Goal: Information Seeking & Learning: Learn about a topic

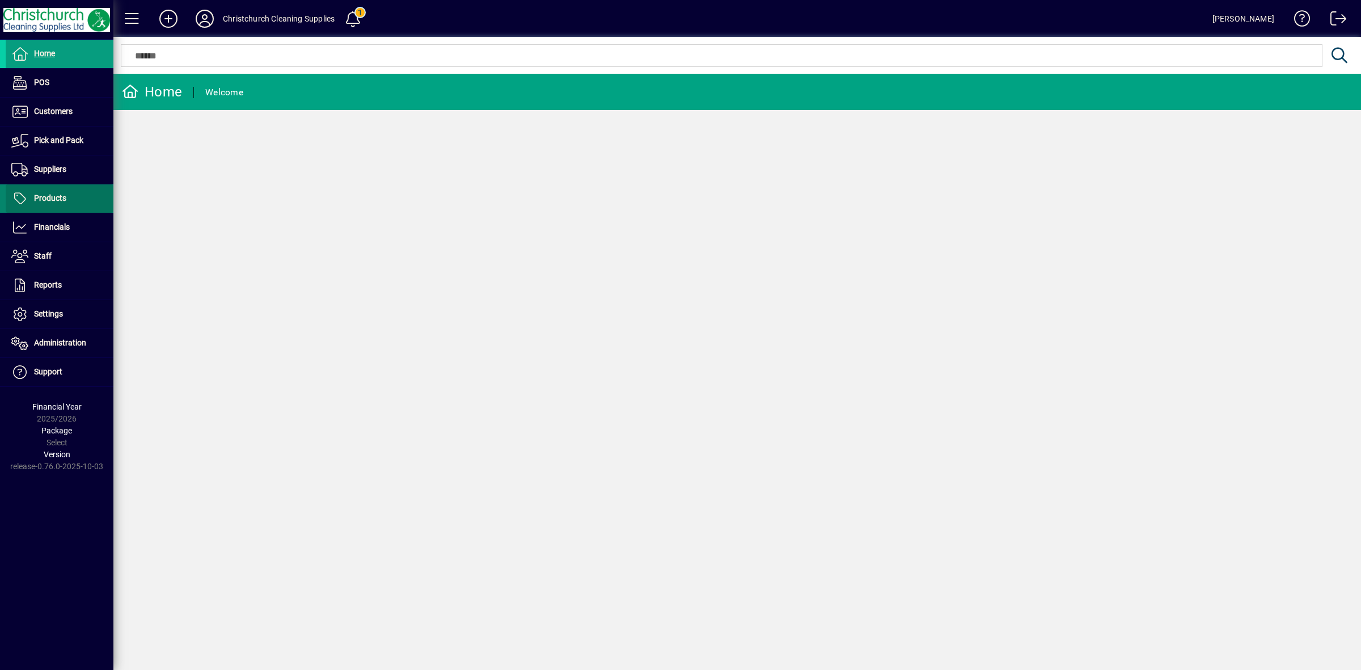
click at [48, 193] on span "Products" at bounding box center [50, 197] width 32 height 9
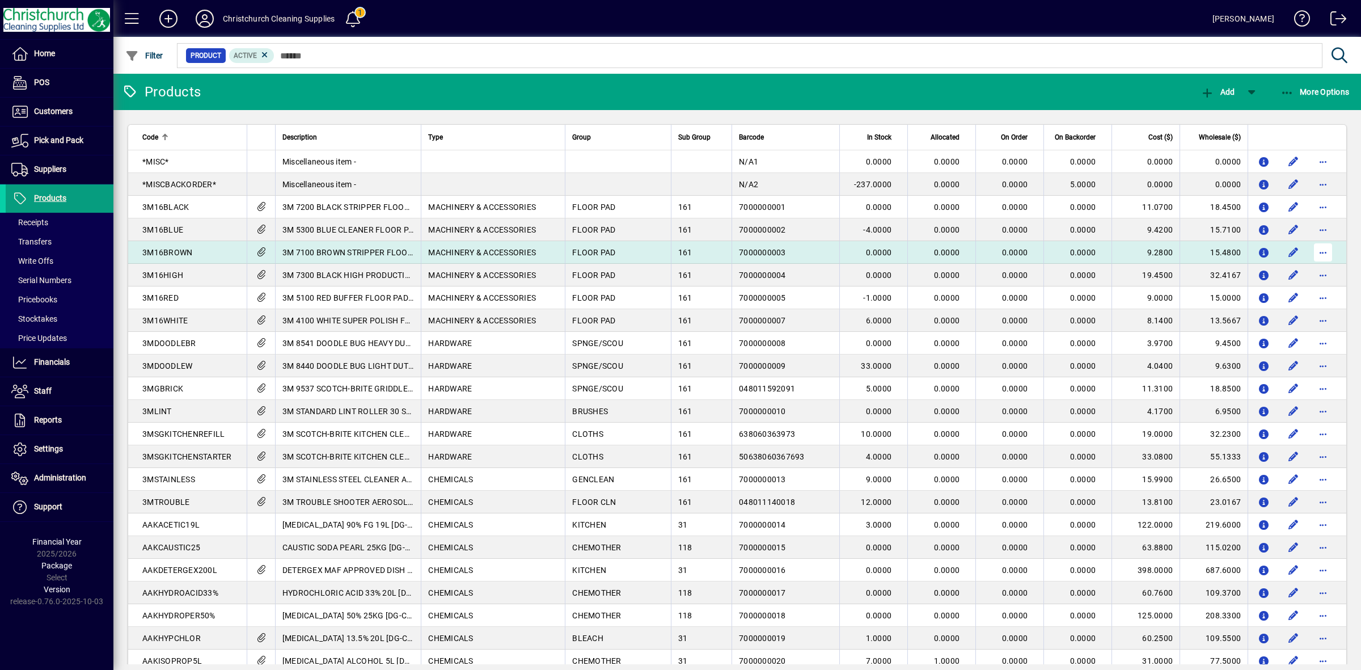
click at [1311, 255] on span "button" at bounding box center [1323, 252] width 27 height 27
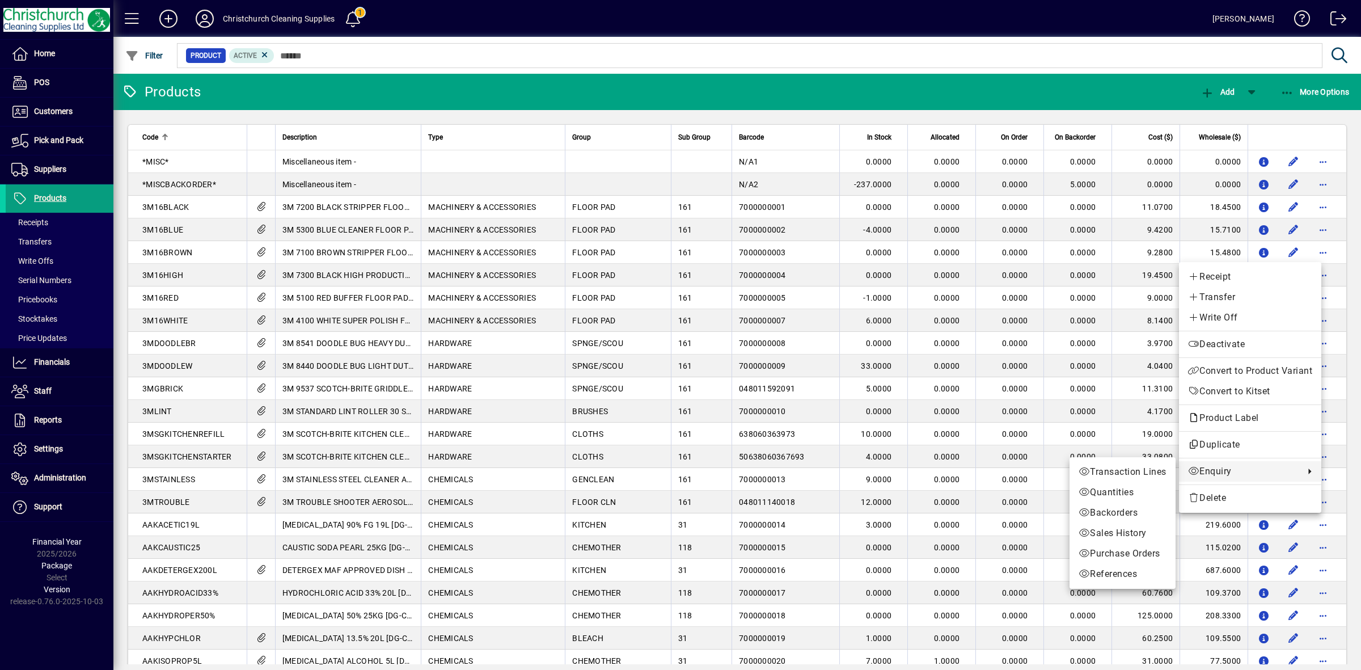
click at [1232, 471] on span "Enquiry" at bounding box center [1243, 472] width 111 height 14
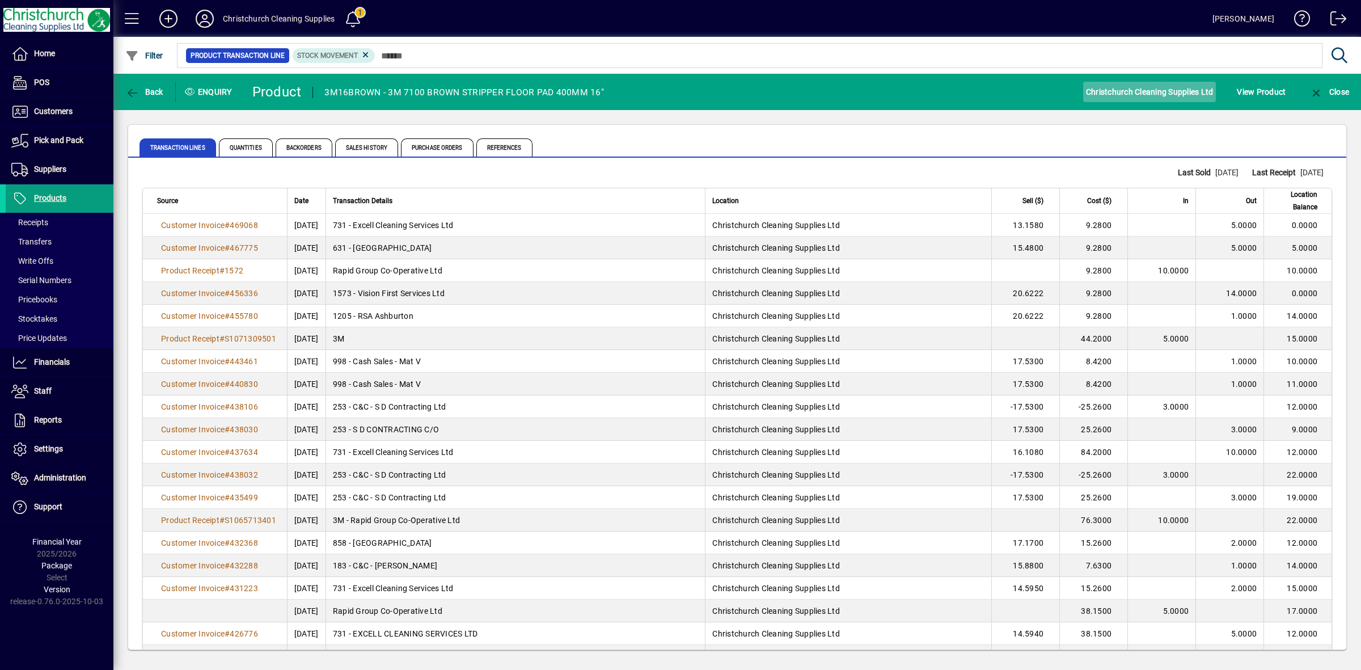
click at [1136, 96] on span "Christchurch Cleaning Supplies Ltd" at bounding box center [1150, 92] width 128 height 18
click at [251, 149] on span "Quantities" at bounding box center [246, 147] width 54 height 18
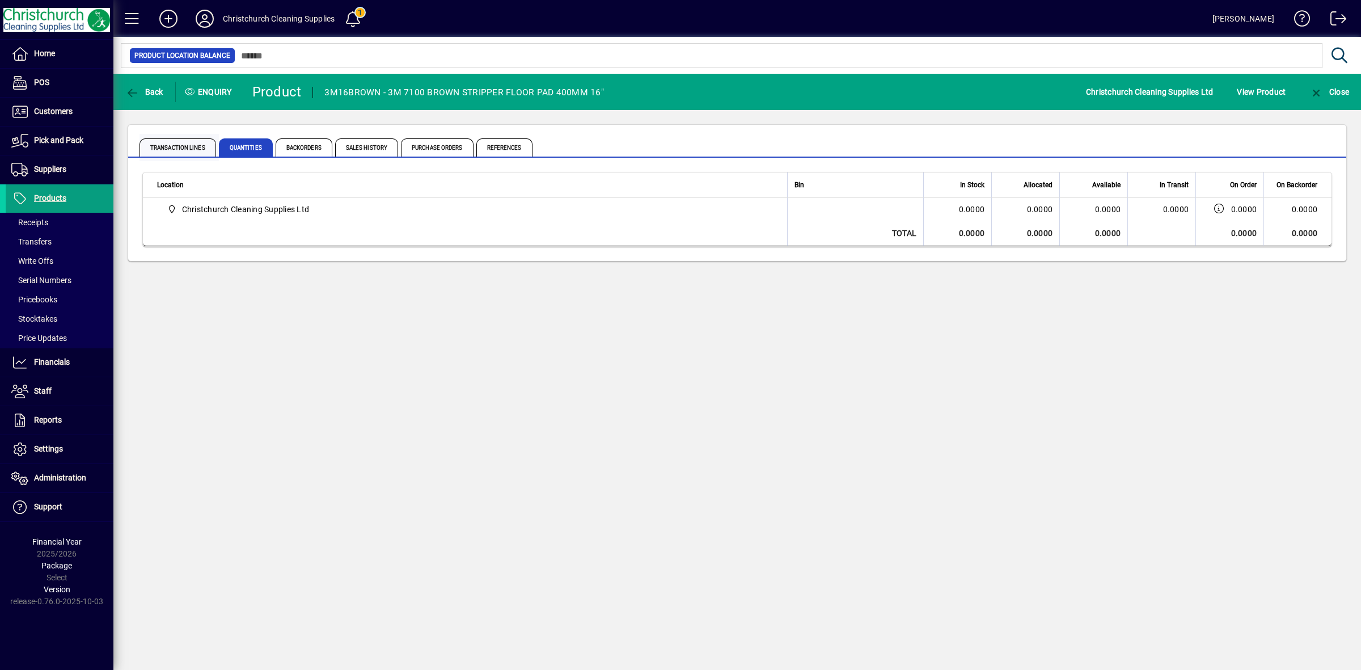
click at [186, 140] on span "Transaction Lines" at bounding box center [178, 147] width 77 height 18
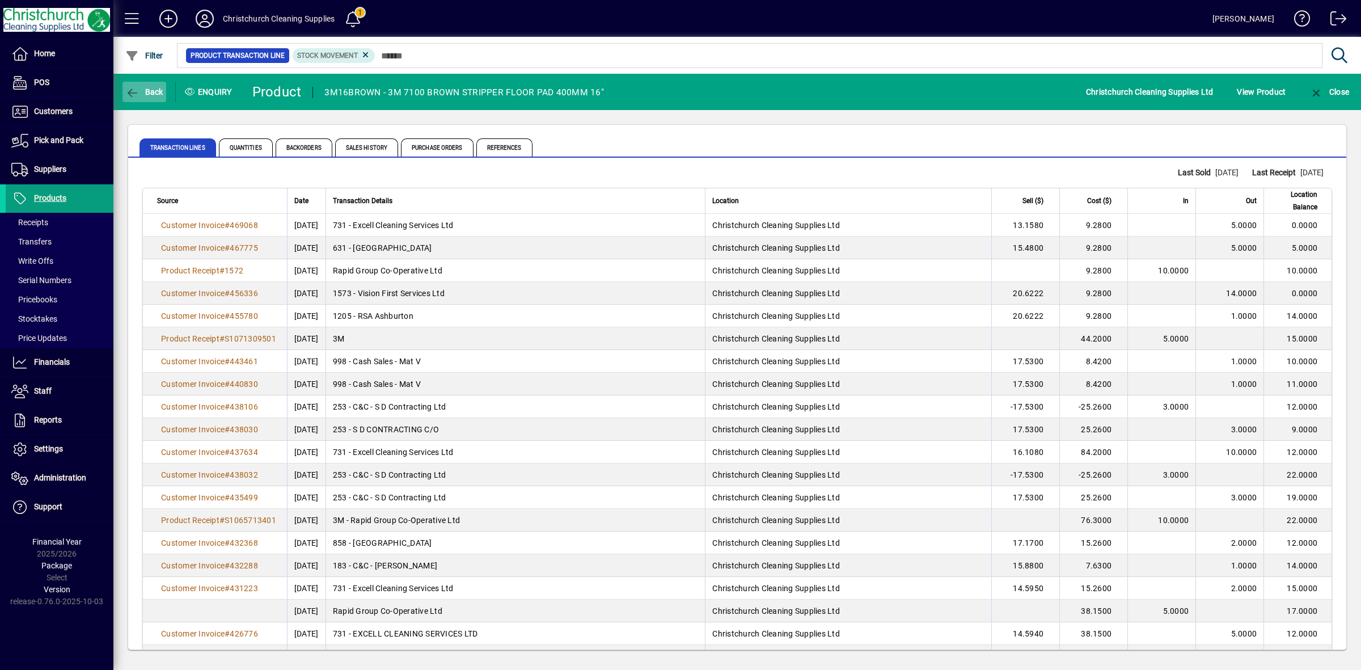
click at [151, 94] on span "Back" at bounding box center [144, 91] width 38 height 9
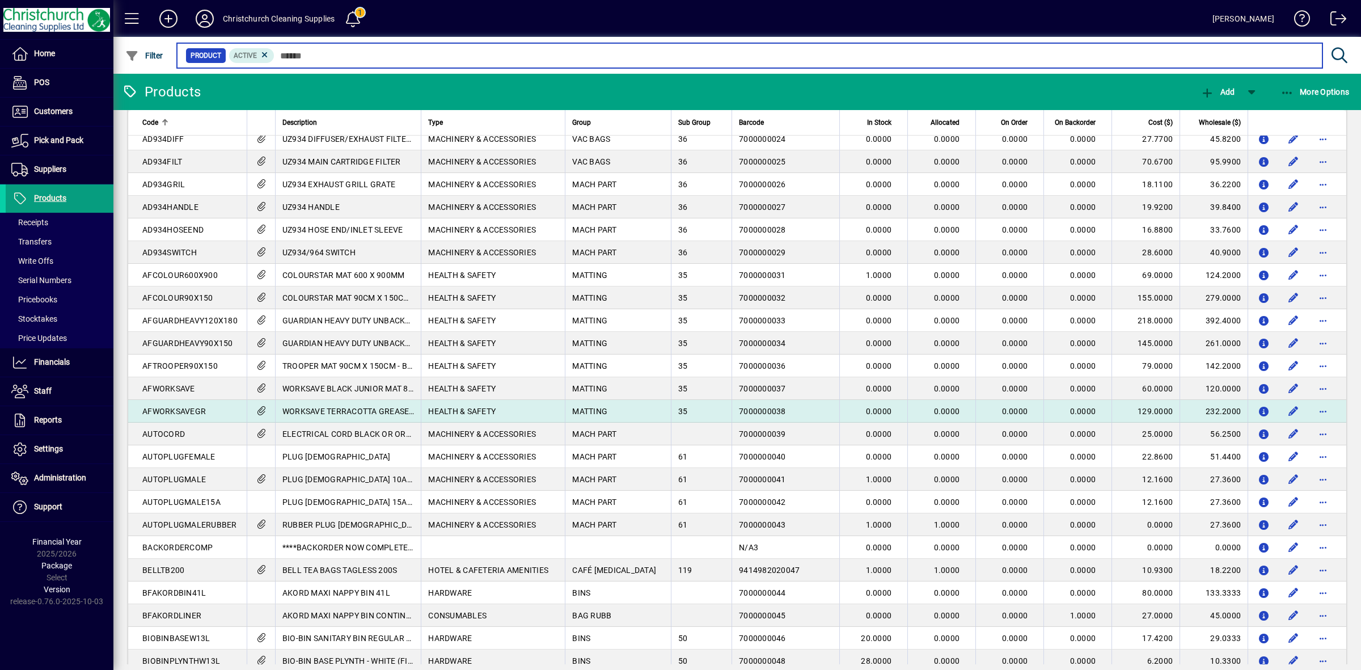
scroll to position [638, 0]
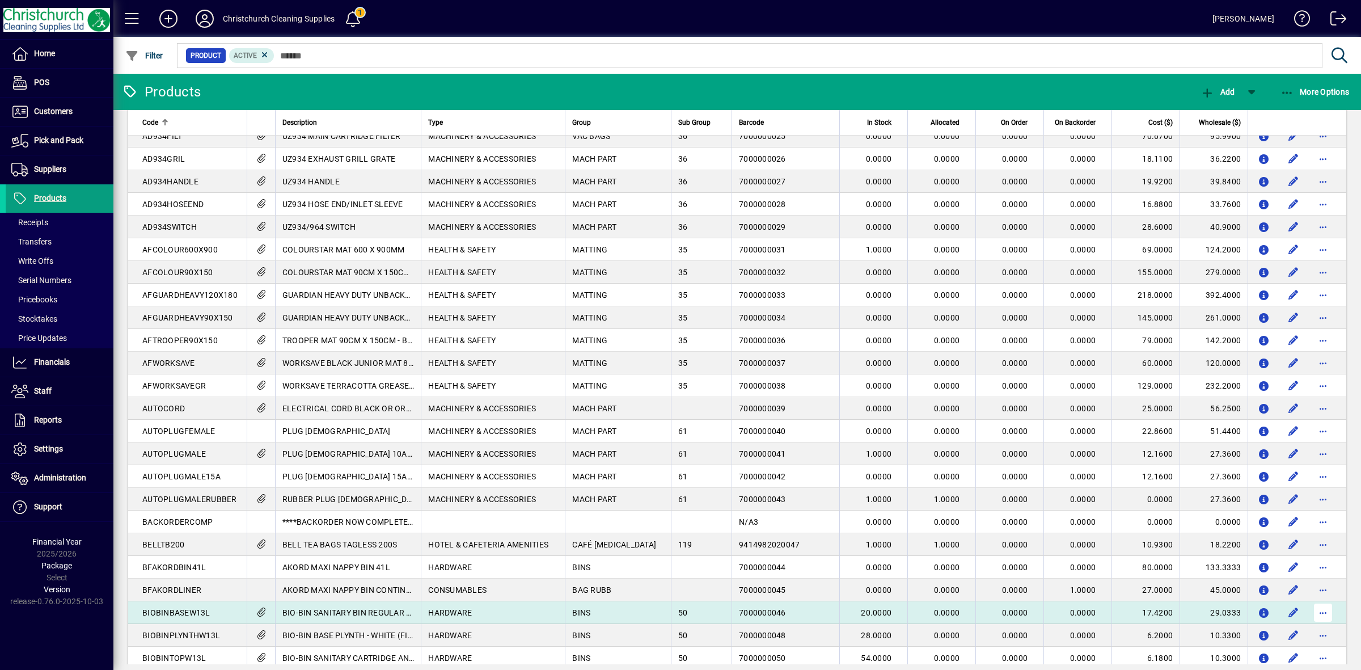
click at [1314, 610] on span "button" at bounding box center [1323, 612] width 27 height 27
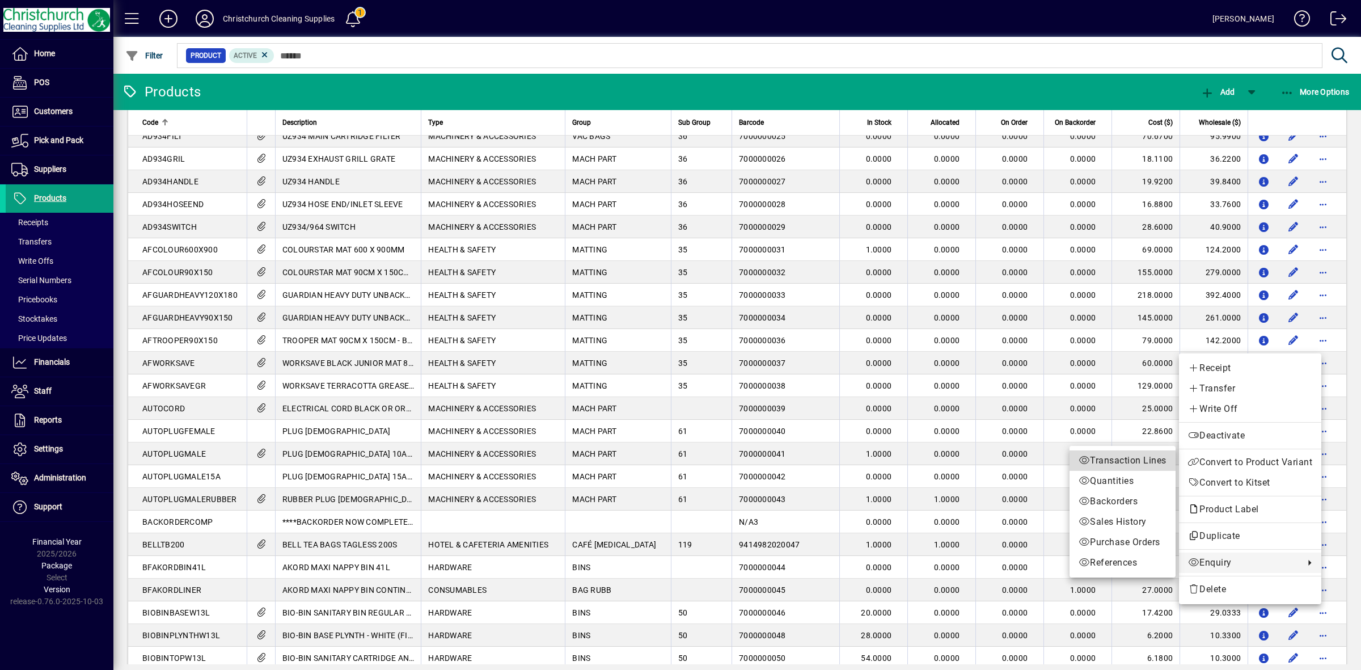
click at [1124, 467] on link "Transaction Lines" at bounding box center [1123, 460] width 106 height 20
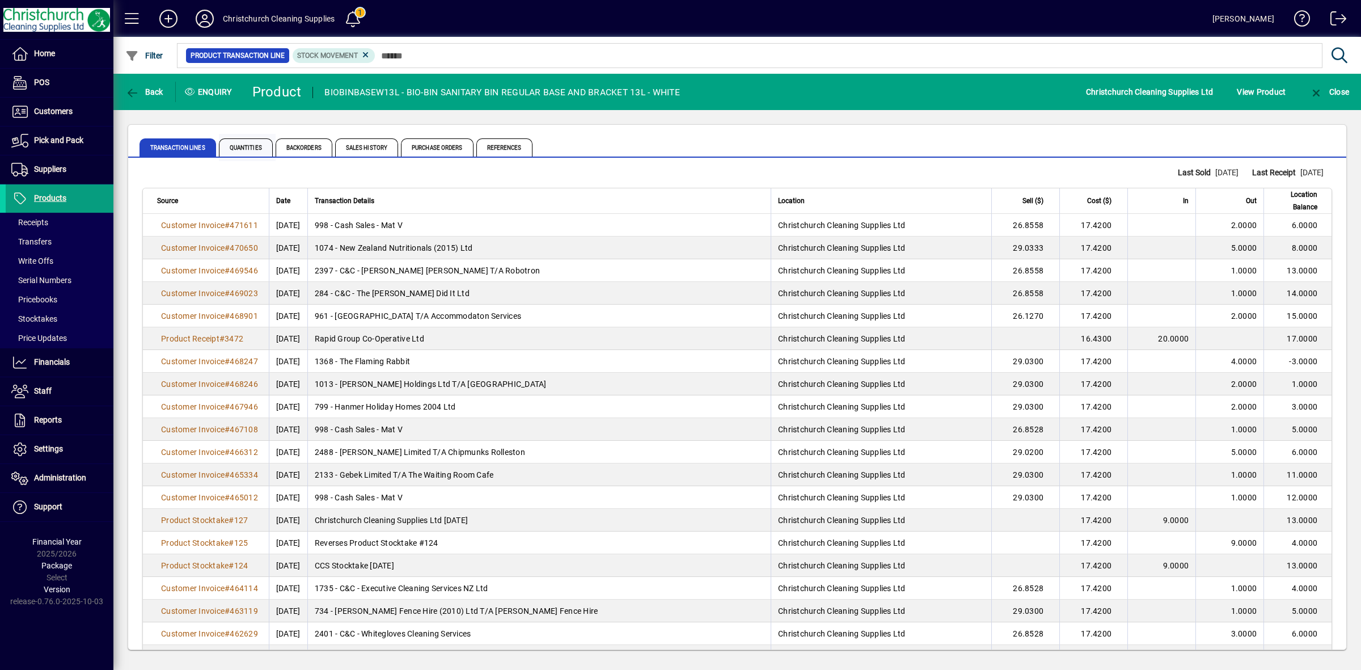
click at [234, 150] on span "Quantities" at bounding box center [246, 147] width 54 height 18
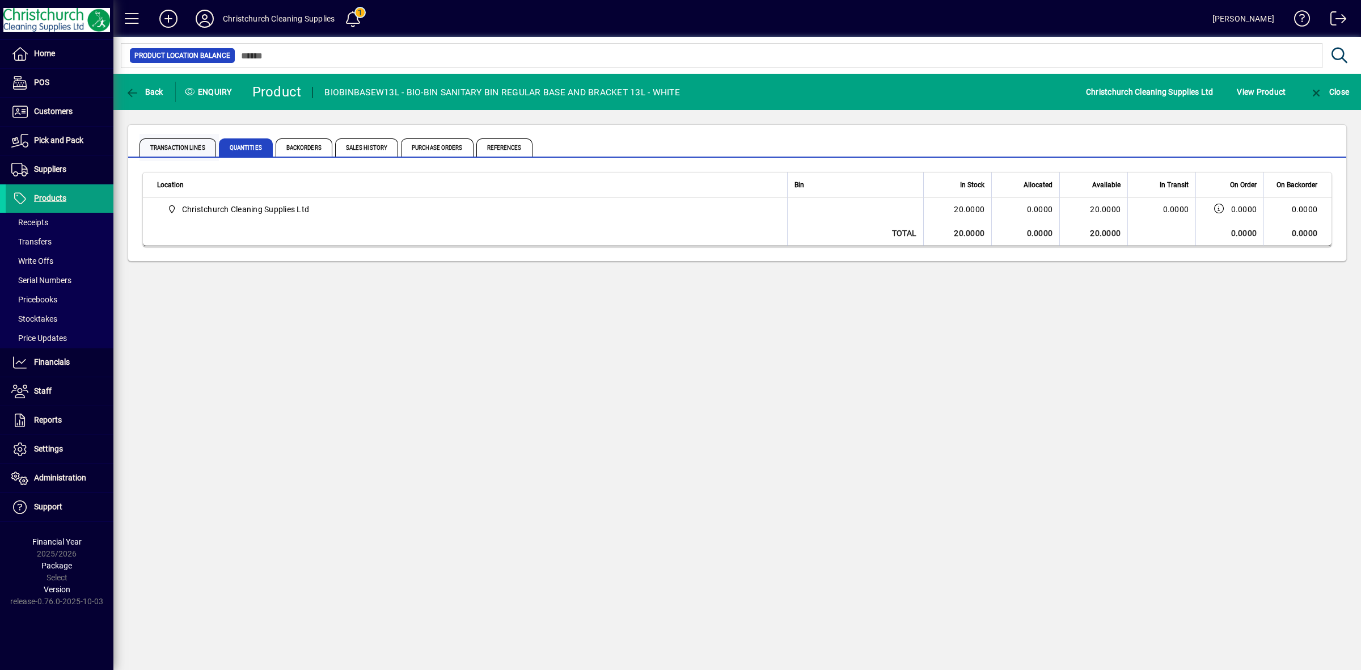
click at [179, 145] on span "Transaction Lines" at bounding box center [178, 147] width 77 height 18
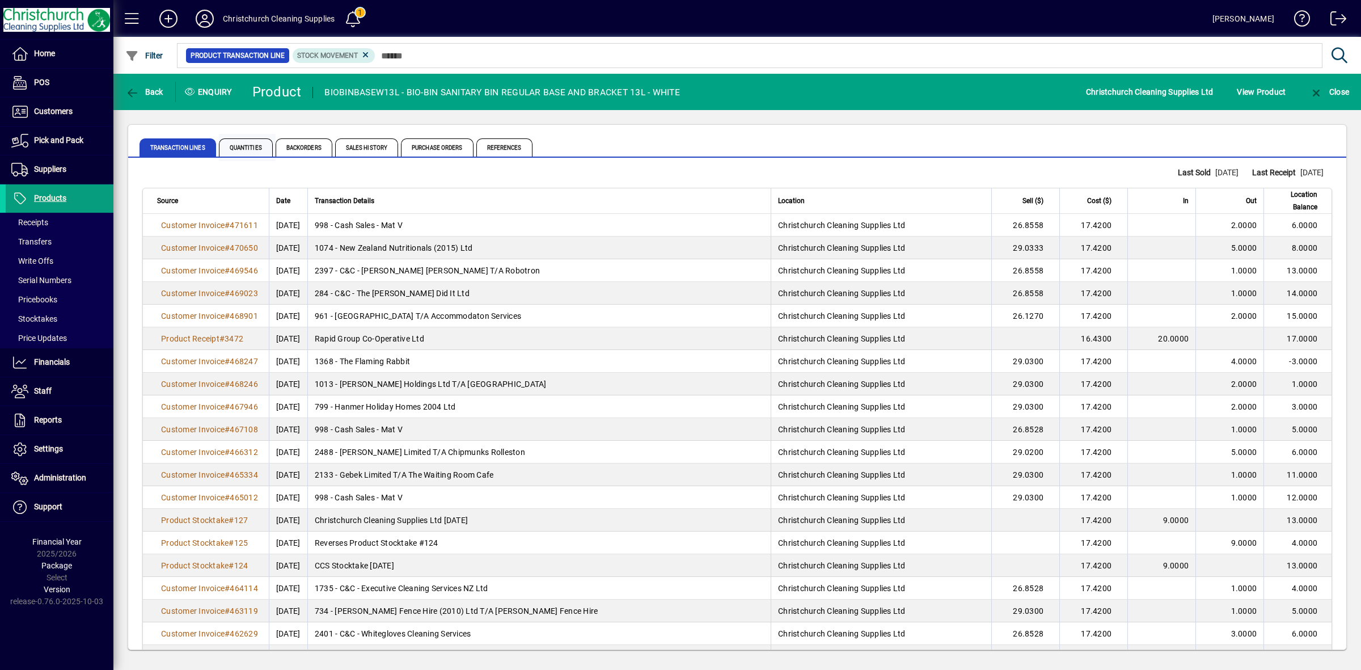
click at [253, 145] on span "Quantities" at bounding box center [246, 147] width 54 height 18
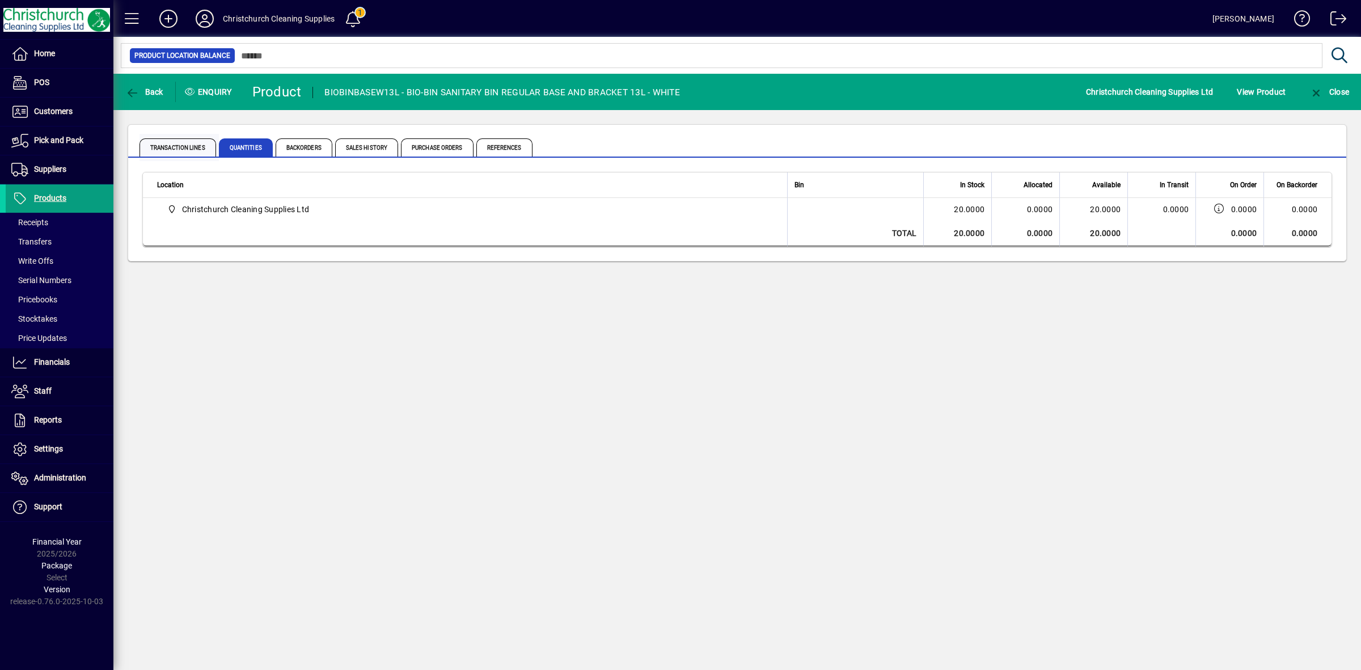
click at [165, 156] on span "Transaction Lines" at bounding box center [178, 147] width 77 height 18
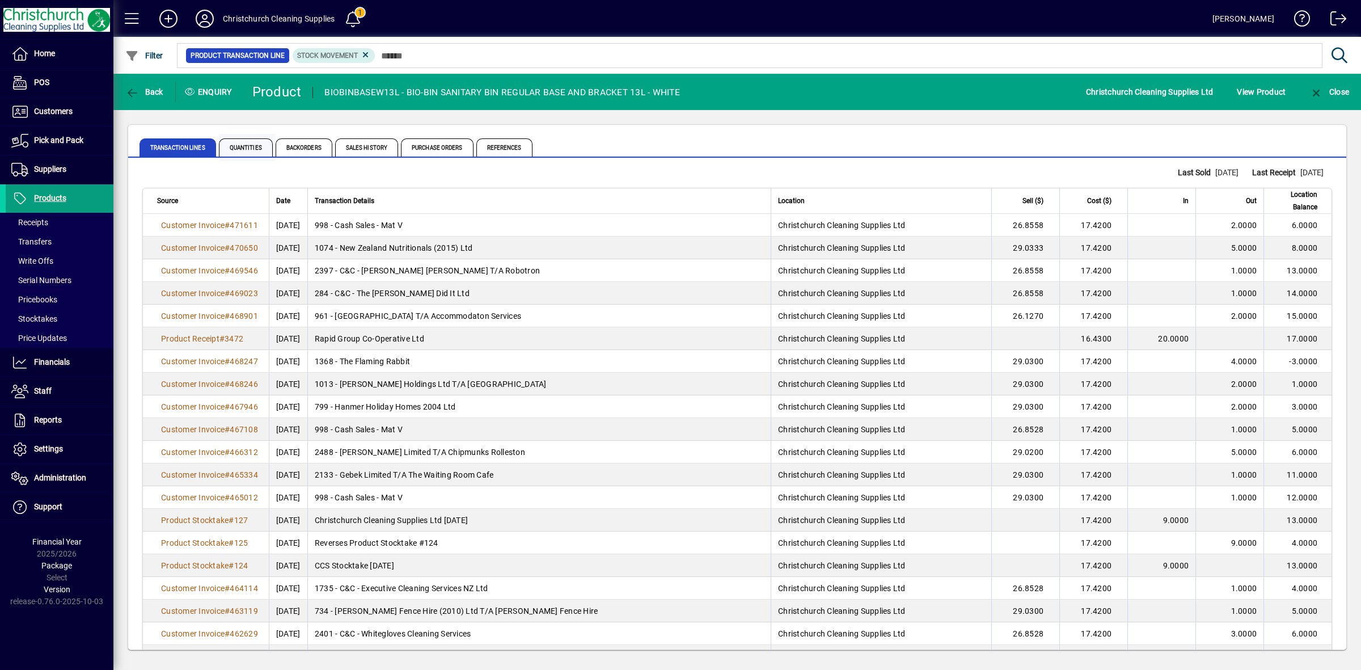
click at [248, 150] on span "Quantities" at bounding box center [246, 147] width 54 height 18
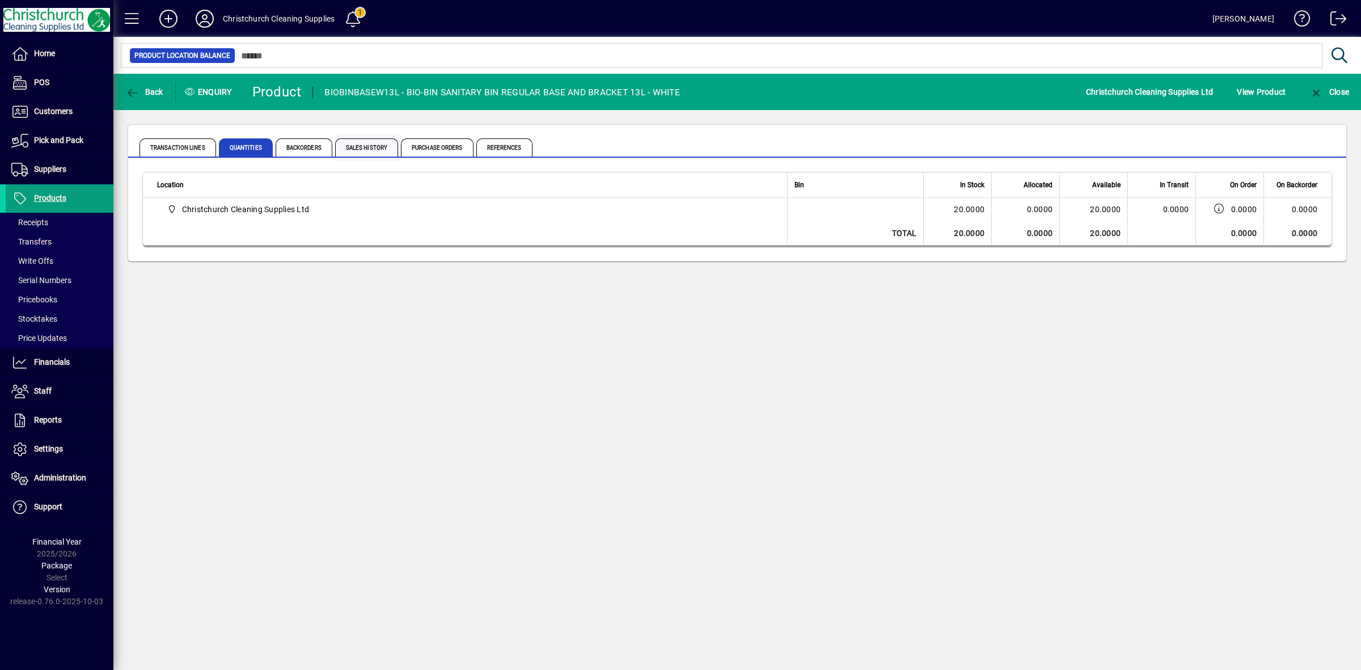
click at [363, 150] on span "Sales History" at bounding box center [366, 147] width 63 height 18
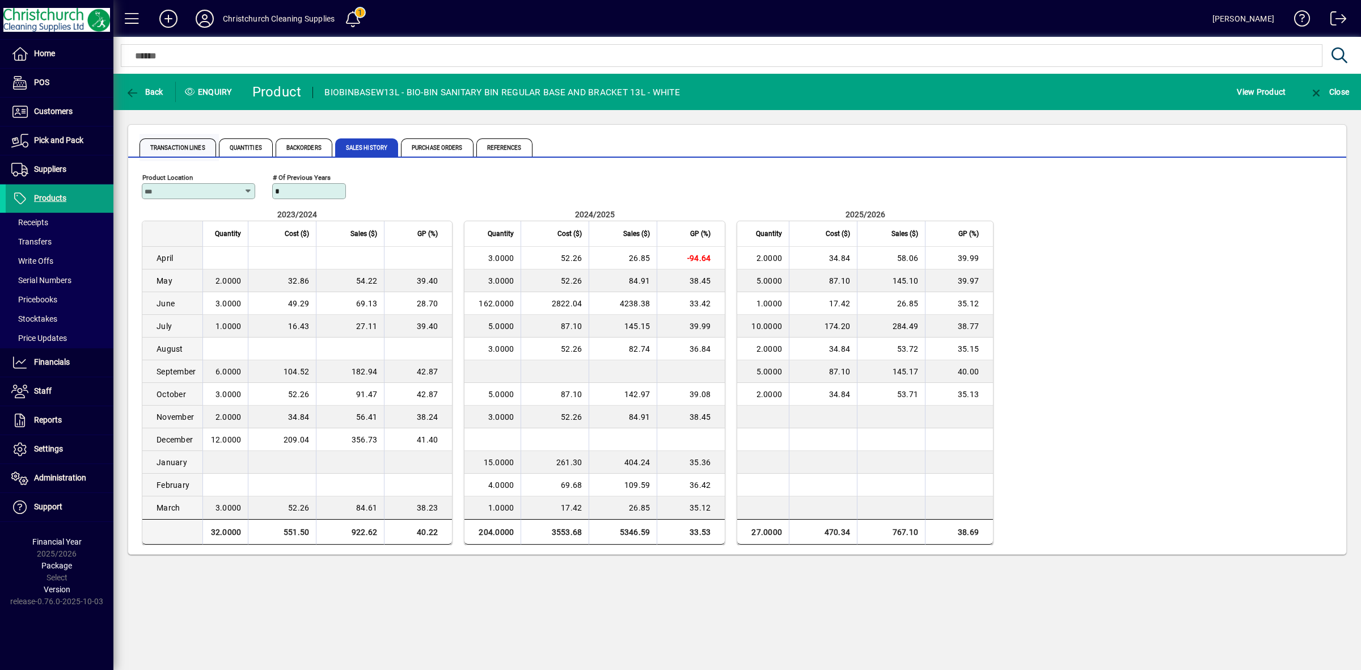
click at [179, 149] on span "Transaction Lines" at bounding box center [178, 147] width 77 height 18
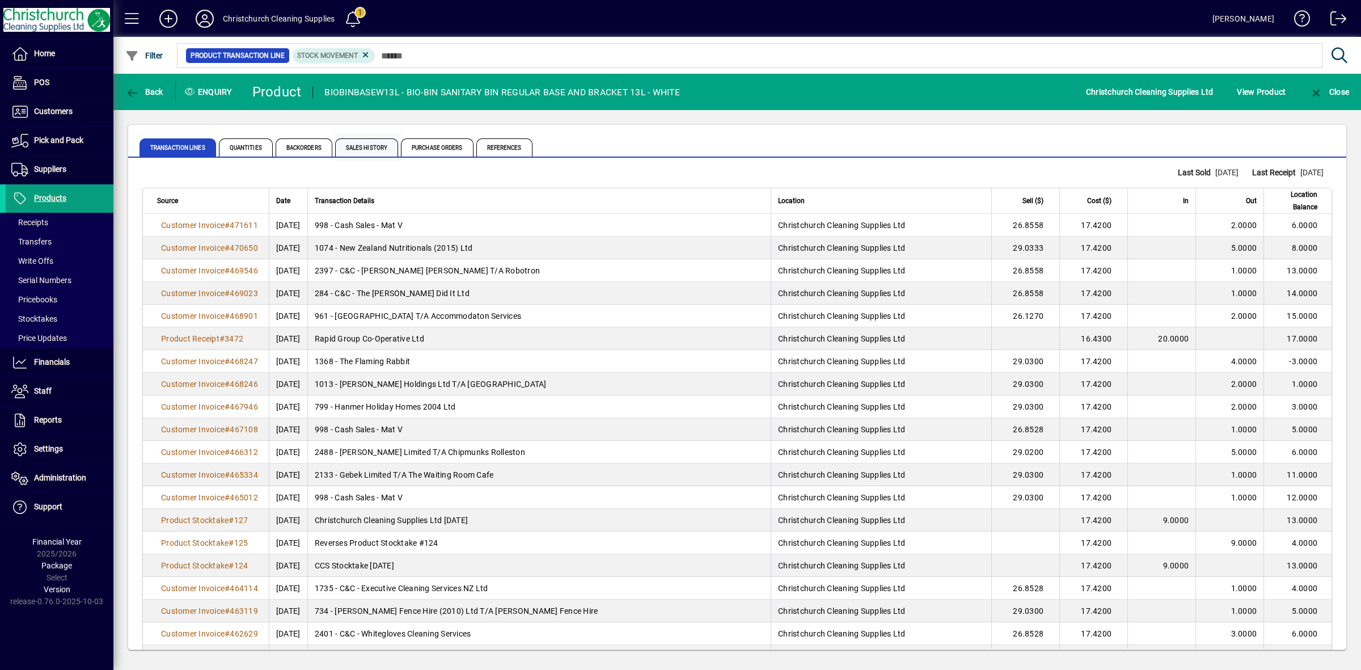
click at [361, 145] on span "Sales History" at bounding box center [366, 147] width 63 height 18
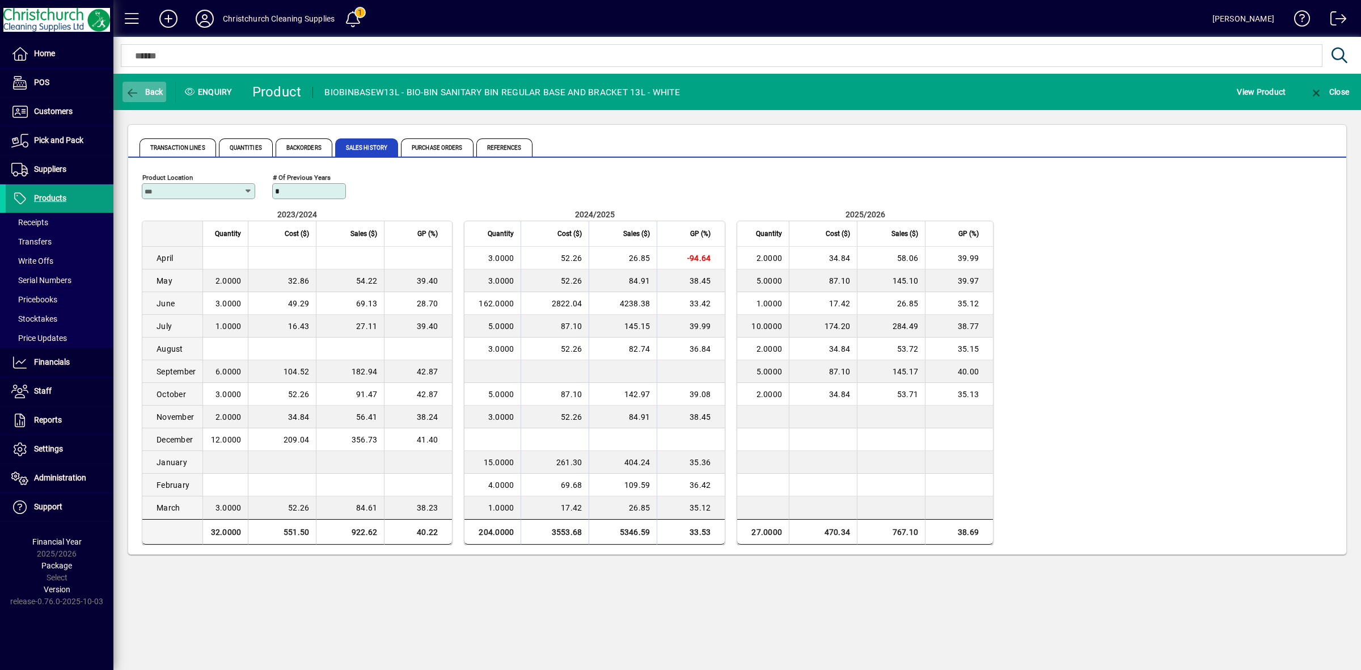
click at [142, 95] on span "Back" at bounding box center [144, 91] width 38 height 9
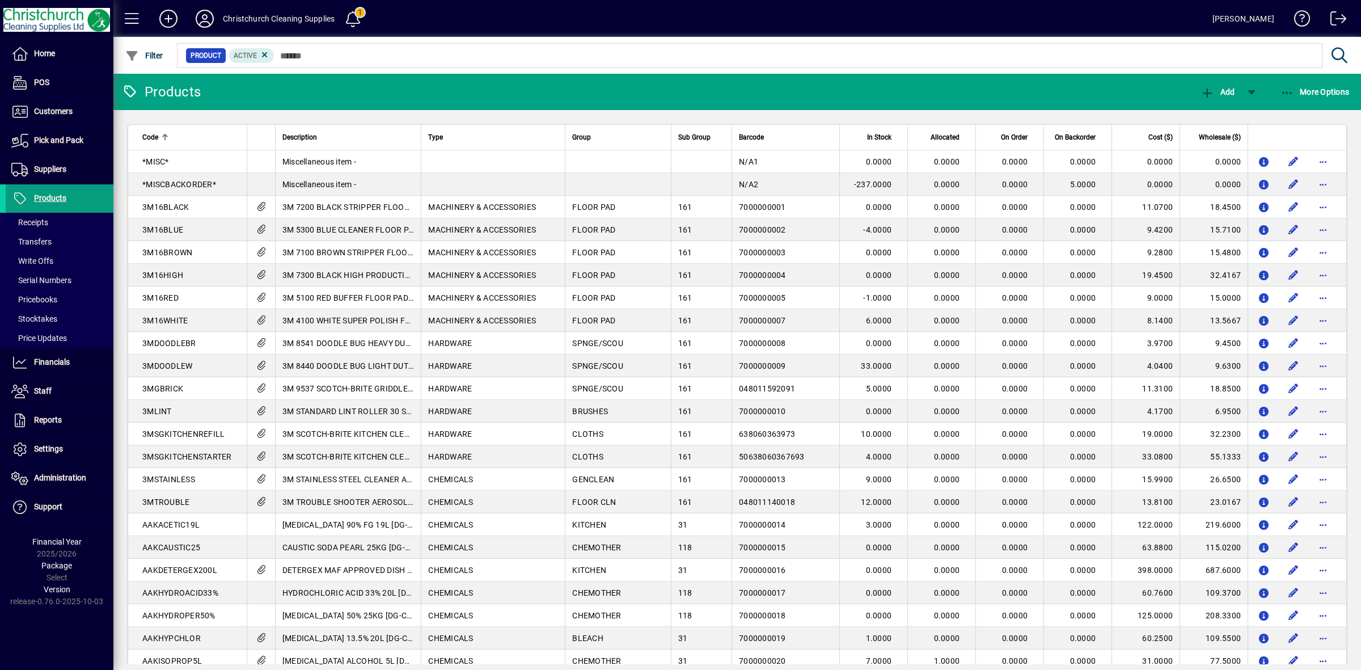
click at [203, 22] on icon at bounding box center [204, 19] width 23 height 18
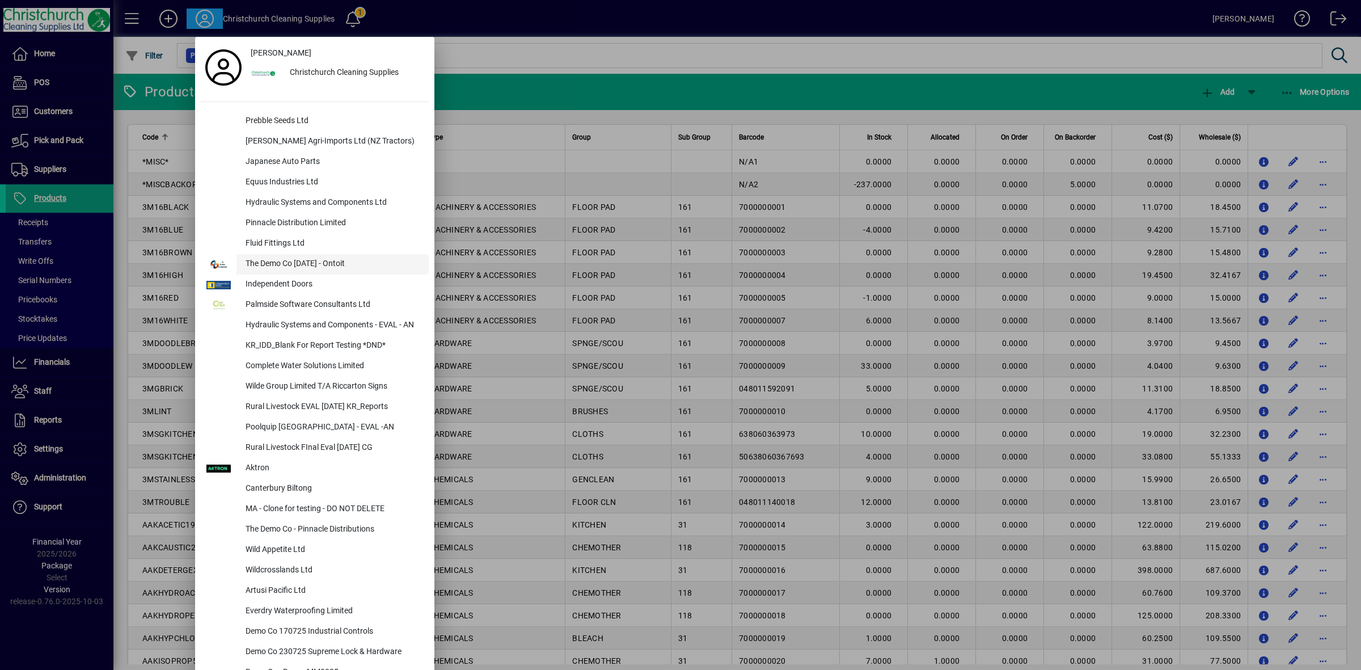
click at [259, 263] on div "The Demo Co [DATE] - Ontoit" at bounding box center [333, 264] width 192 height 20
